Goal: Task Accomplishment & Management: Complete application form

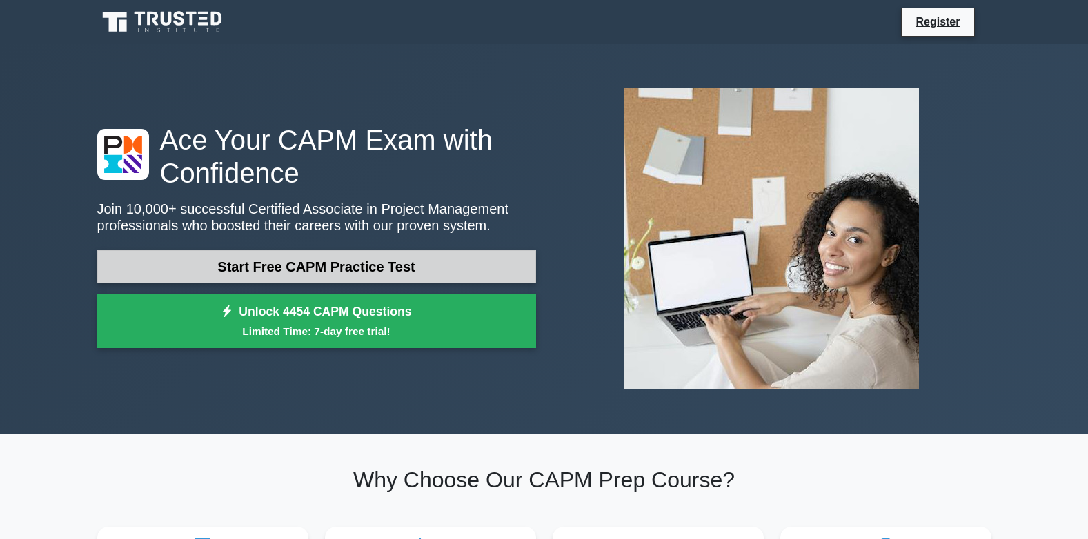
click at [318, 263] on link "Start Free CAPM Practice Test" at bounding box center [316, 266] width 439 height 33
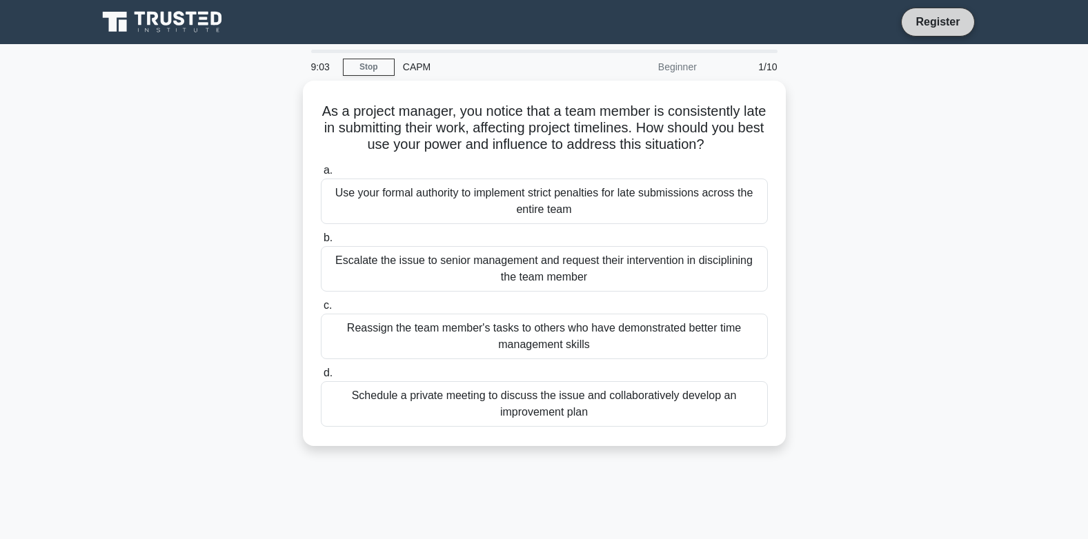
click at [930, 21] on link "Register" at bounding box center [937, 21] width 61 height 17
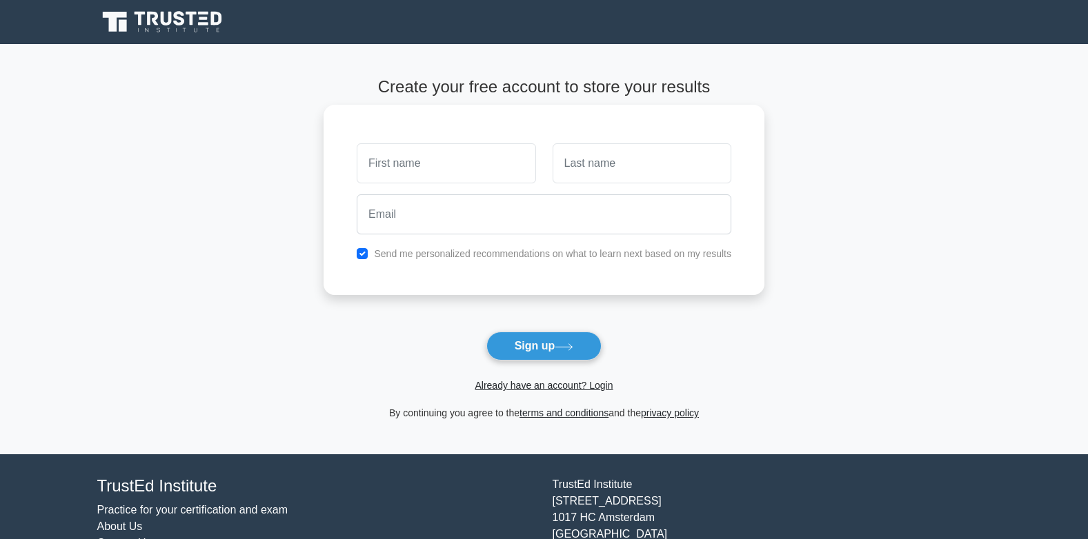
click at [470, 177] on input "text" at bounding box center [446, 163] width 179 height 40
type input "[PERSON_NAME]"
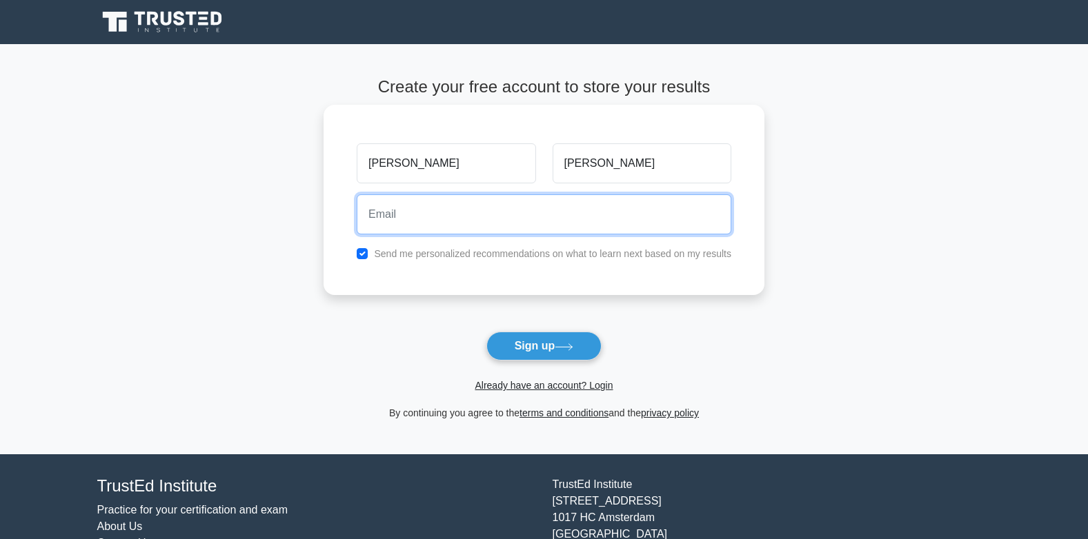
click at [386, 221] on input "email" at bounding box center [544, 214] width 374 height 40
type input "[EMAIL_ADDRESS][DOMAIN_NAME]"
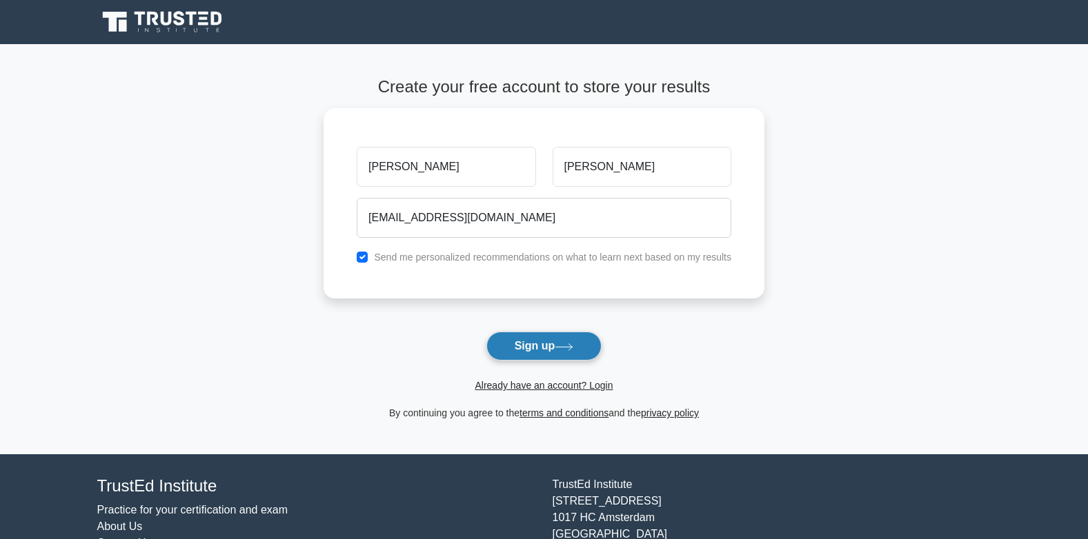
click at [532, 341] on button "Sign up" at bounding box center [544, 346] width 116 height 29
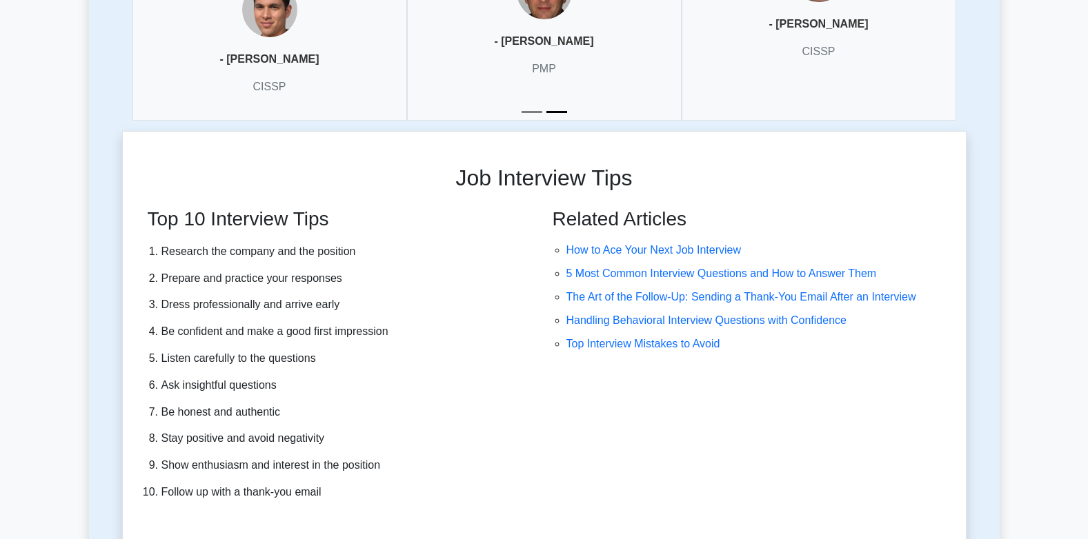
scroll to position [3843, 0]
